Goal: Task Accomplishment & Management: Complete application form

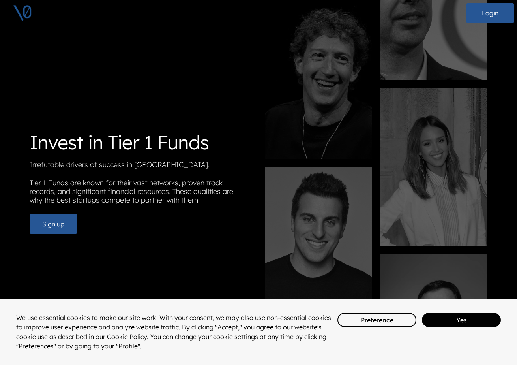
click at [474, 327] on div "We use essential cookies to make our site work. With your consent, we may also …" at bounding box center [258, 332] width 517 height 38
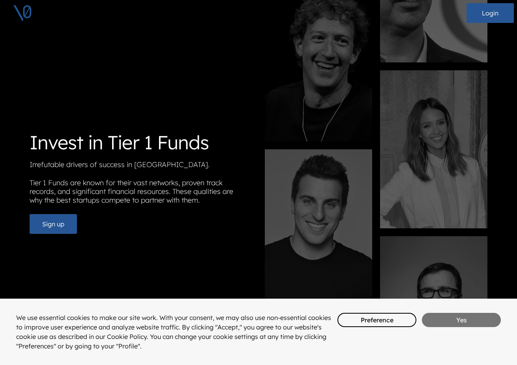
click at [463, 326] on button "Yes" at bounding box center [461, 320] width 79 height 14
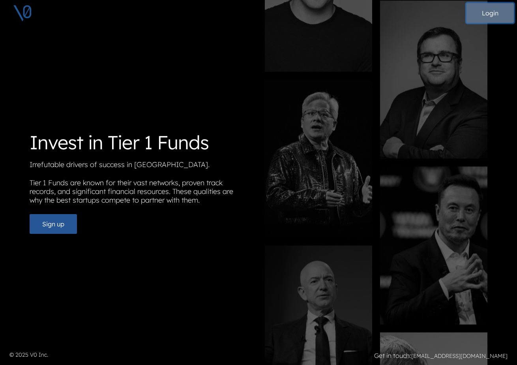
click at [480, 13] on button "Login" at bounding box center [490, 13] width 47 height 20
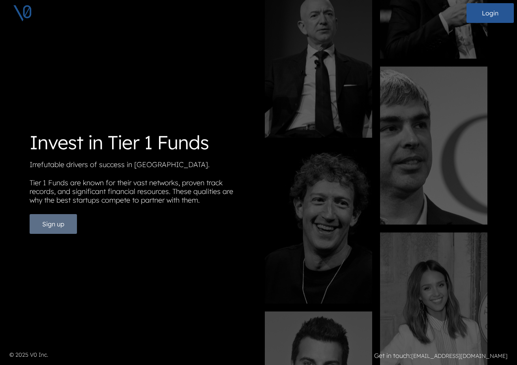
click at [47, 226] on button "Sign up" at bounding box center [53, 224] width 47 height 20
